Goal: Transaction & Acquisition: Purchase product/service

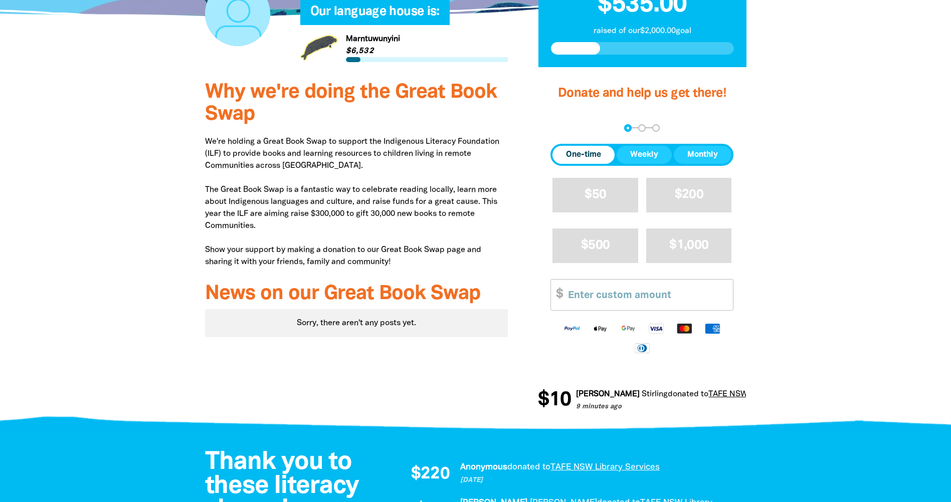
scroll to position [301, 0]
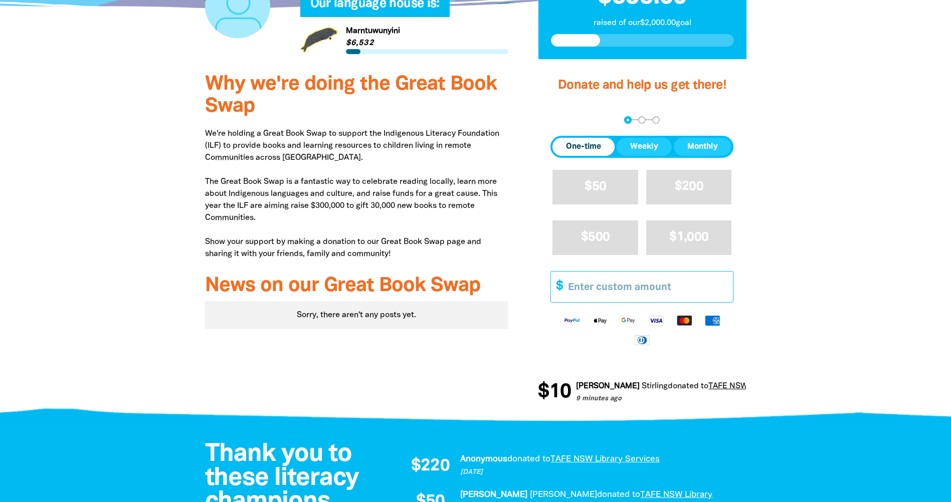
click at [632, 285] on input "Other Amount" at bounding box center [647, 287] width 172 height 31
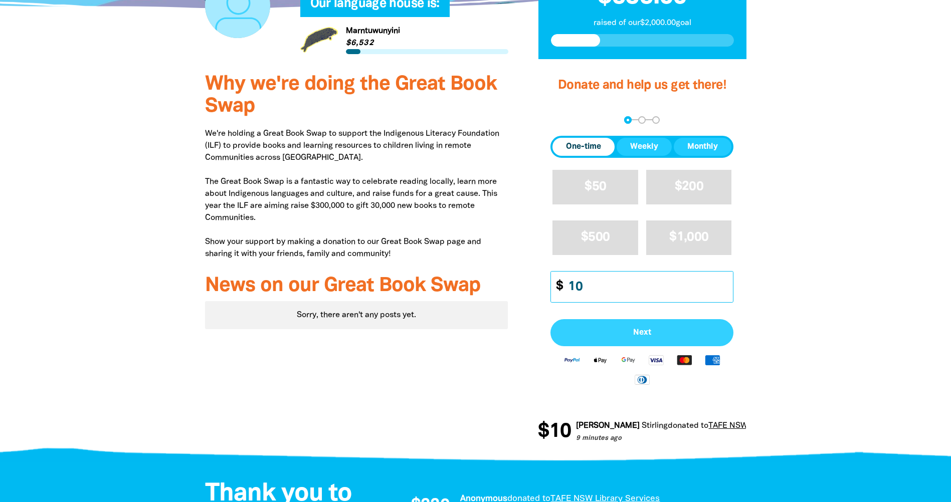
type input "10"
click at [628, 339] on button "Next" at bounding box center [642, 332] width 183 height 27
select select "AU"
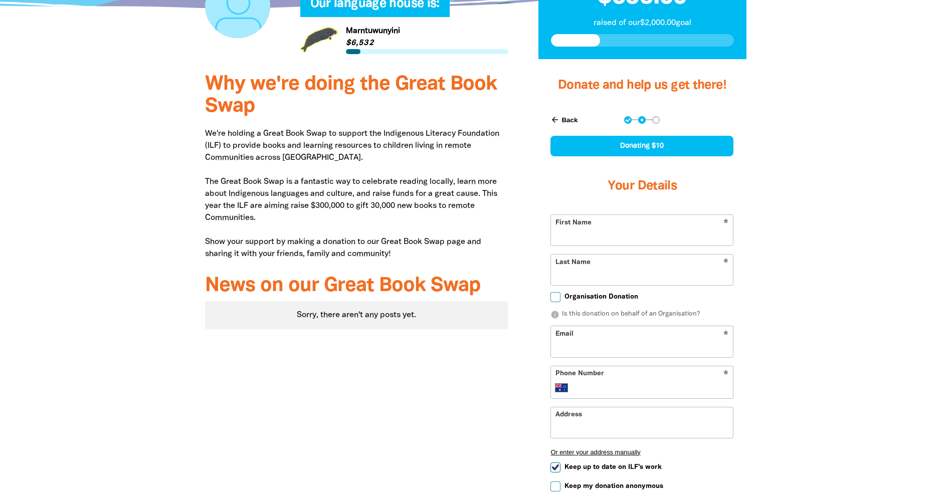
click at [582, 239] on input "First Name" at bounding box center [642, 230] width 182 height 31
type input "[PERSON_NAME]"
click at [569, 339] on input "Email" at bounding box center [642, 341] width 182 height 31
type input "[PERSON_NAME][EMAIL_ADDRESS][PERSON_NAME][DOMAIN_NAME]"
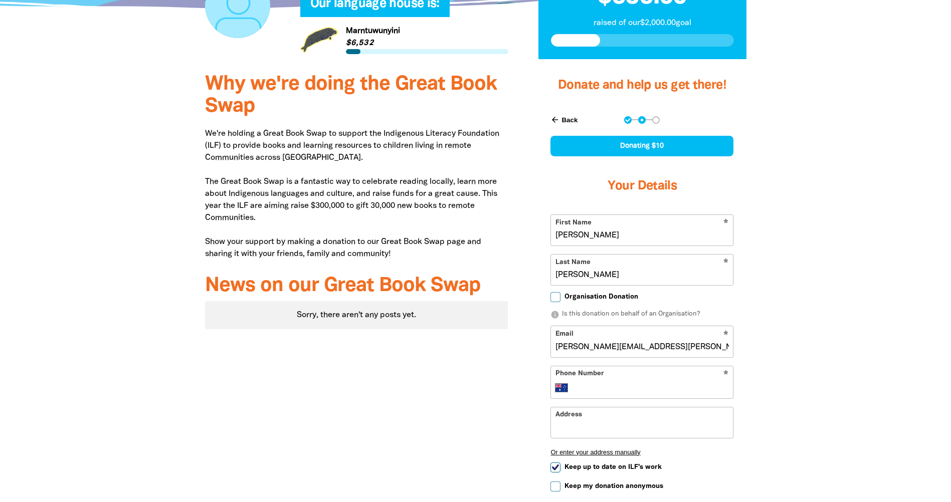
click at [578, 388] on input "Phone Number" at bounding box center [652, 388] width 153 height 12
type input "0400 460 818"
click at [557, 423] on input "Address" at bounding box center [642, 423] width 182 height 31
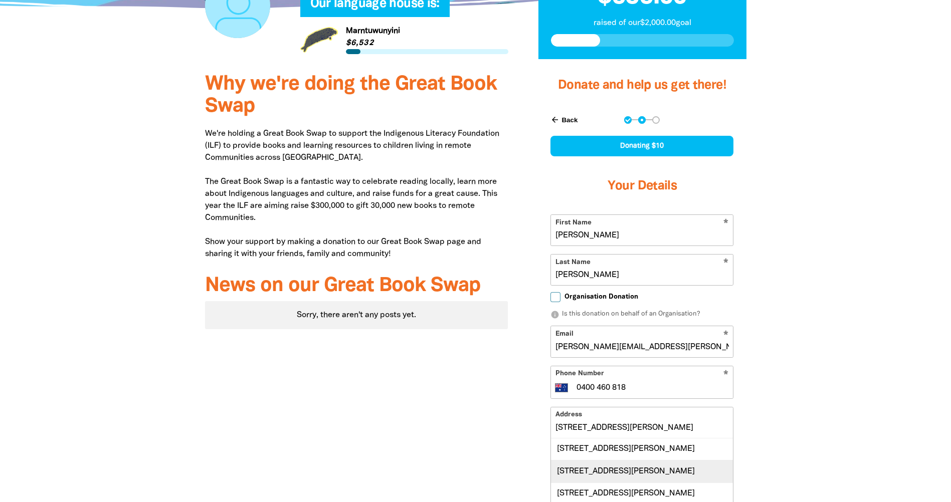
click at [576, 470] on div "[STREET_ADDRESS][PERSON_NAME]" at bounding box center [642, 471] width 182 height 22
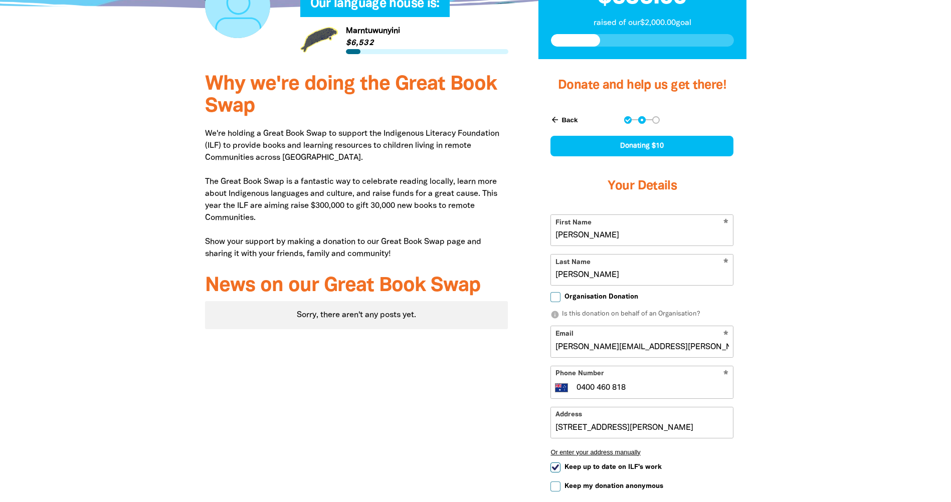
type input "[STREET_ADDRESS][PERSON_NAME]"
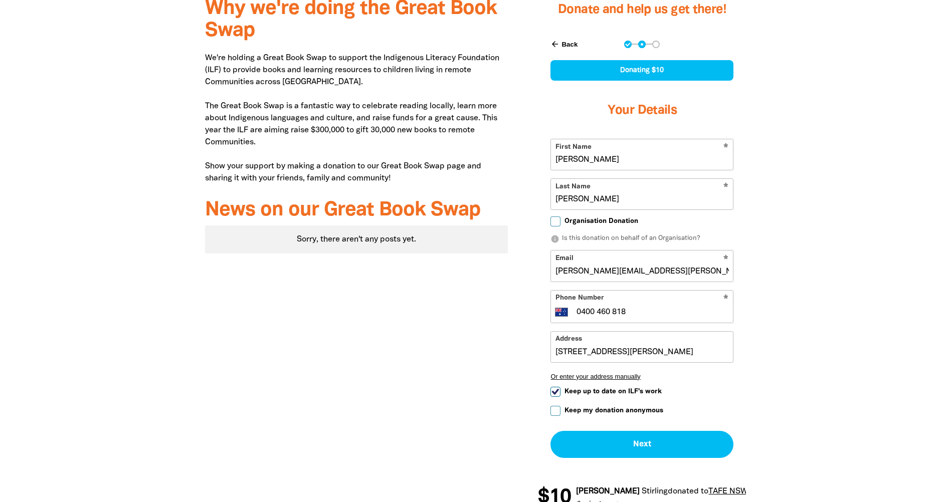
scroll to position [401, 0]
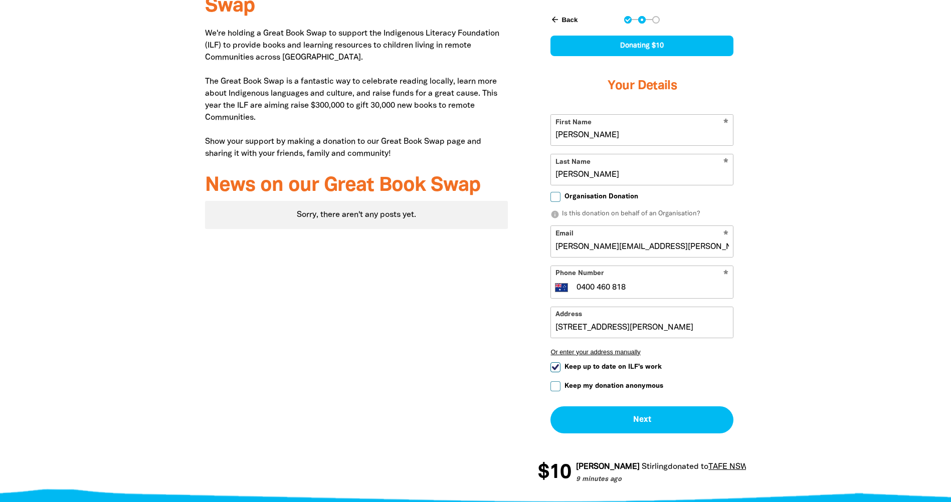
click at [554, 367] on input "Keep up to date on ILF's work" at bounding box center [556, 368] width 10 height 10
checkbox input "false"
click at [604, 420] on button "Next chevron_right" at bounding box center [642, 420] width 183 height 27
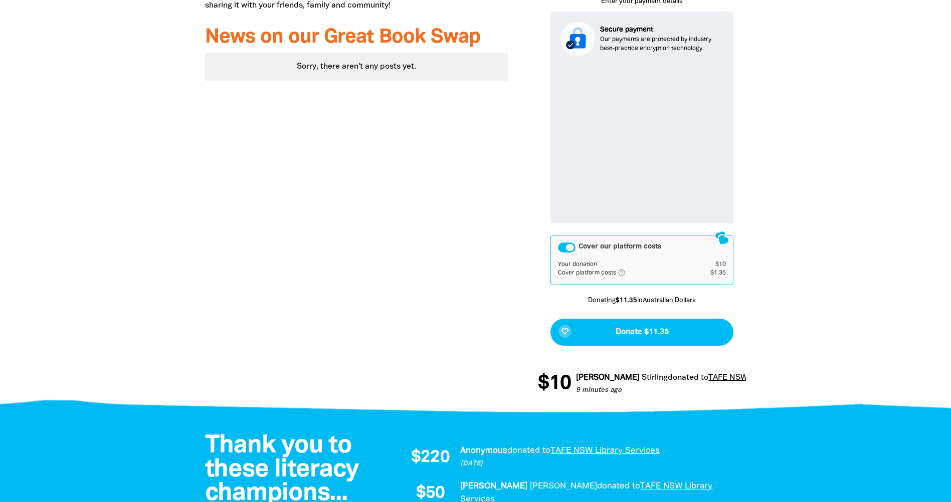
scroll to position [552, 0]
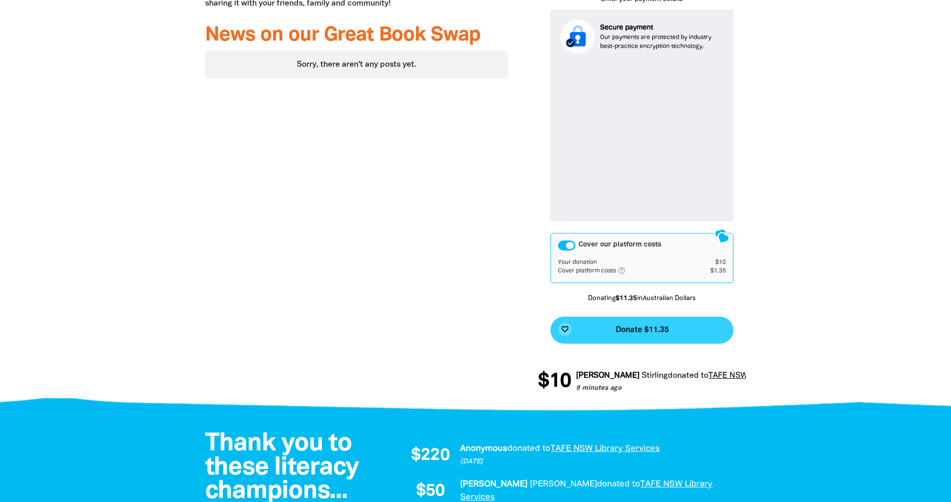
click at [630, 333] on span "Donate $11.35" at bounding box center [642, 330] width 53 height 8
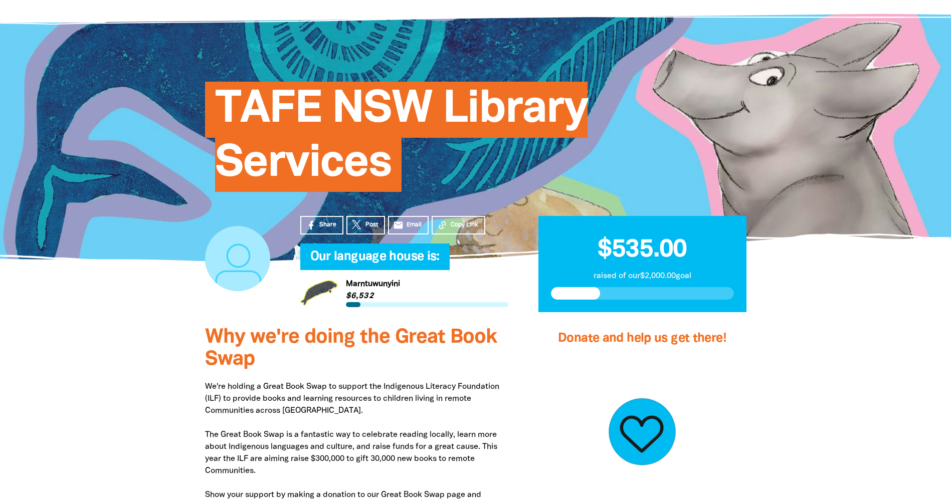
scroll to position [0, 0]
